Goal: Transaction & Acquisition: Download file/media

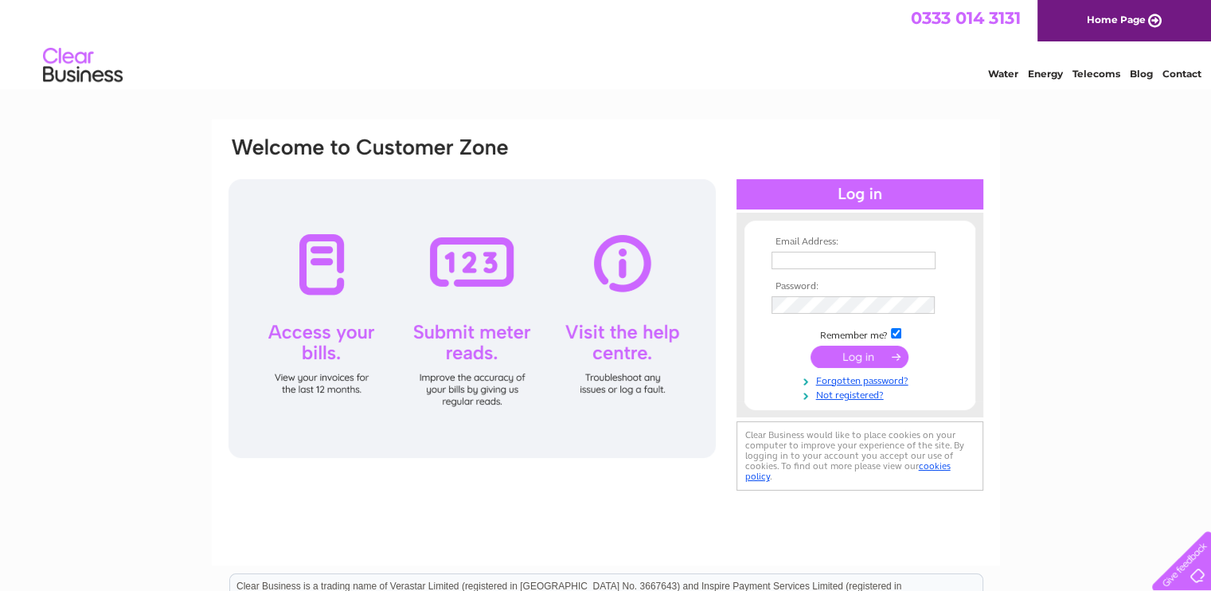
type input "andy.bark@one2onesupportcheshire.co.uk"
click at [862, 357] on input "submit" at bounding box center [860, 357] width 98 height 22
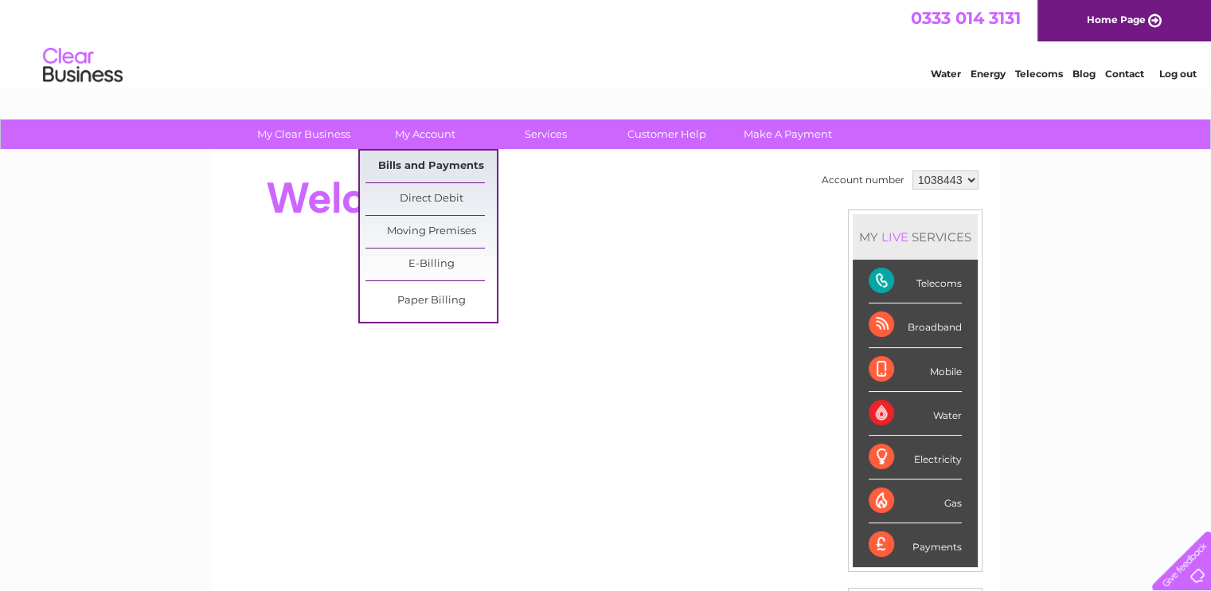
click at [416, 164] on link "Bills and Payments" at bounding box center [431, 167] width 131 height 32
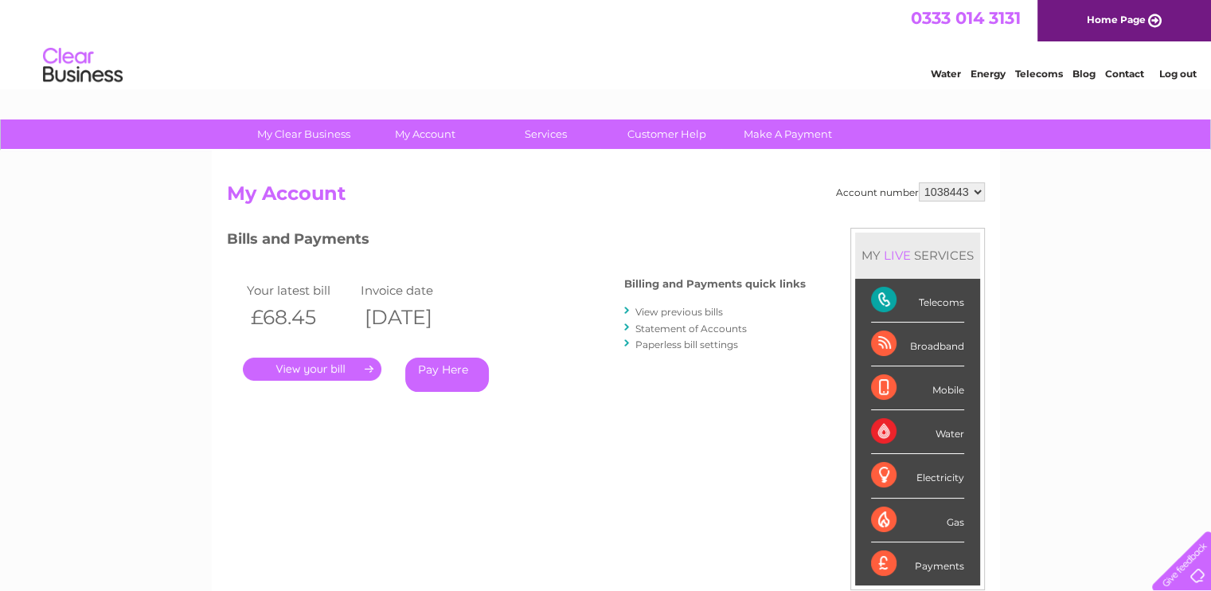
click at [328, 360] on link "." at bounding box center [312, 369] width 139 height 23
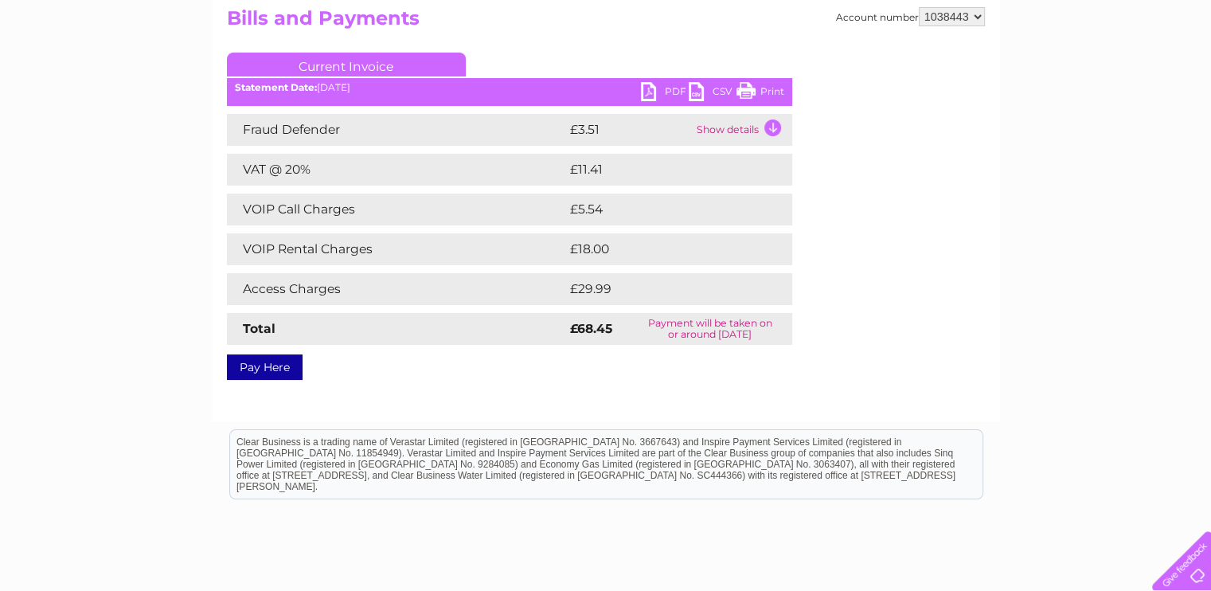
scroll to position [80, 0]
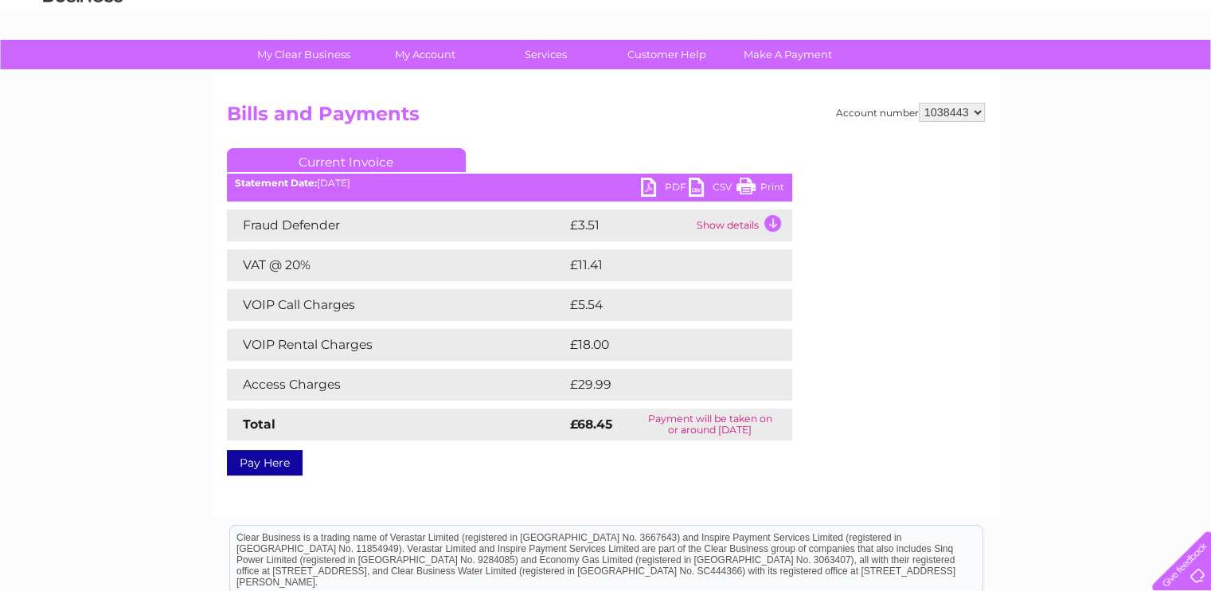
click at [659, 186] on link "PDF" at bounding box center [665, 189] width 48 height 23
